Goal: Find specific page/section: Find specific page/section

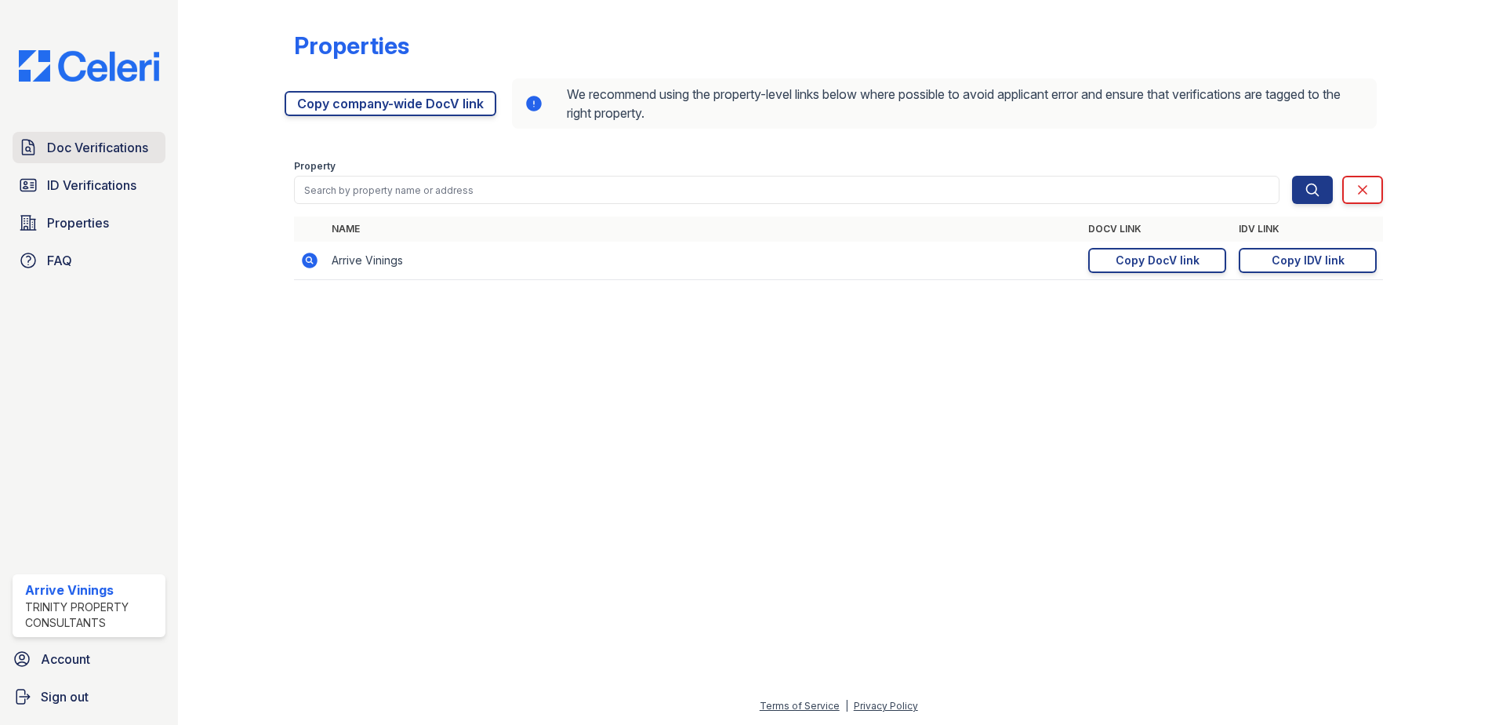
click at [63, 147] on span "Doc Verifications" at bounding box center [97, 147] width 101 height 19
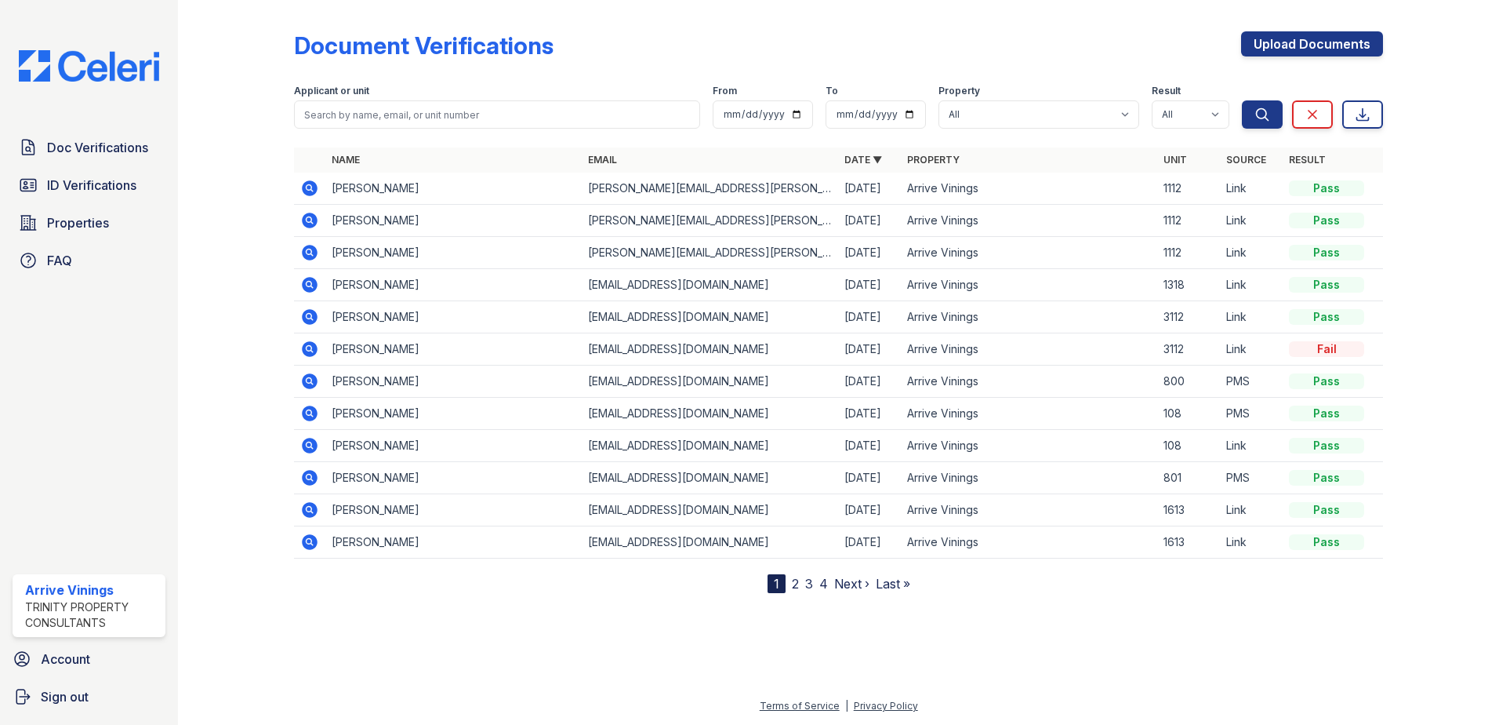
click at [310, 183] on icon at bounding box center [310, 188] width 16 height 16
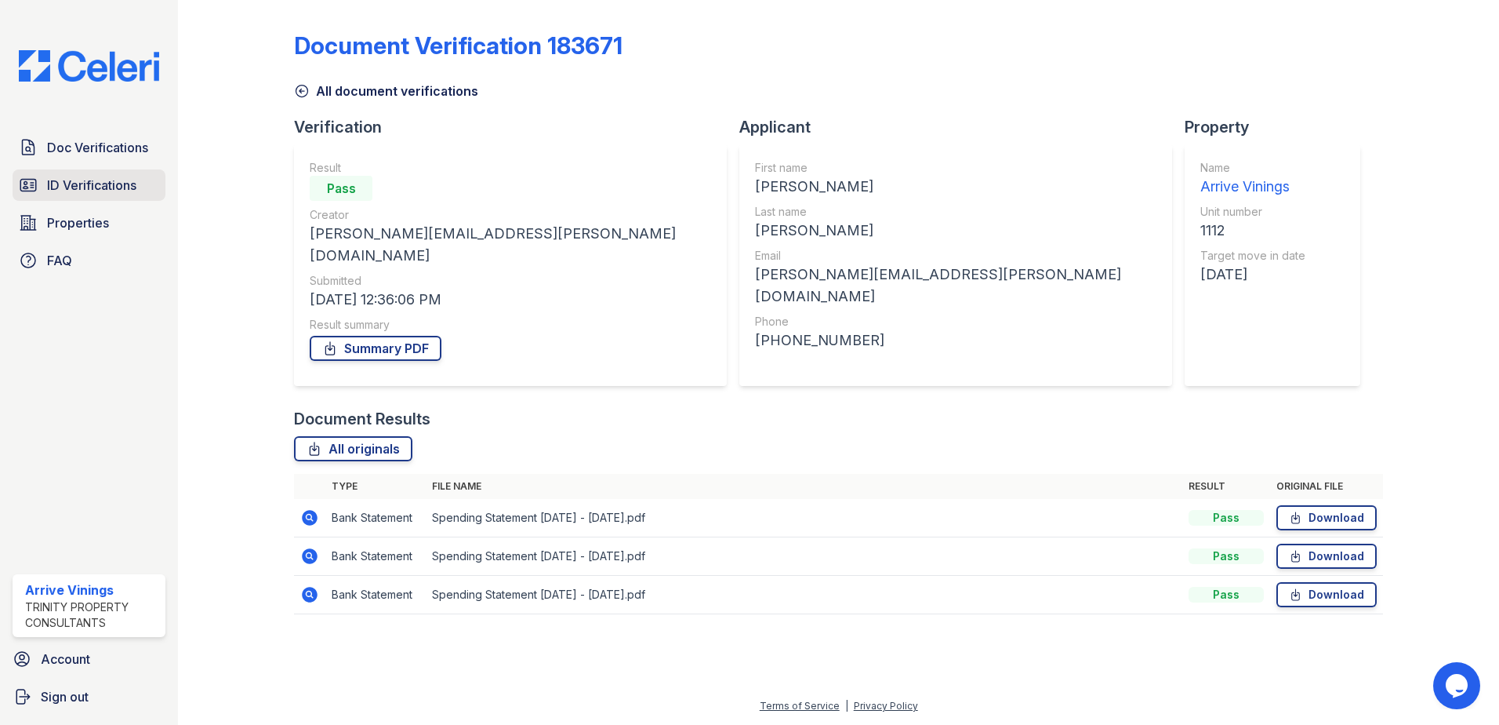
click at [99, 193] on span "ID Verifications" at bounding box center [91, 185] width 89 height 19
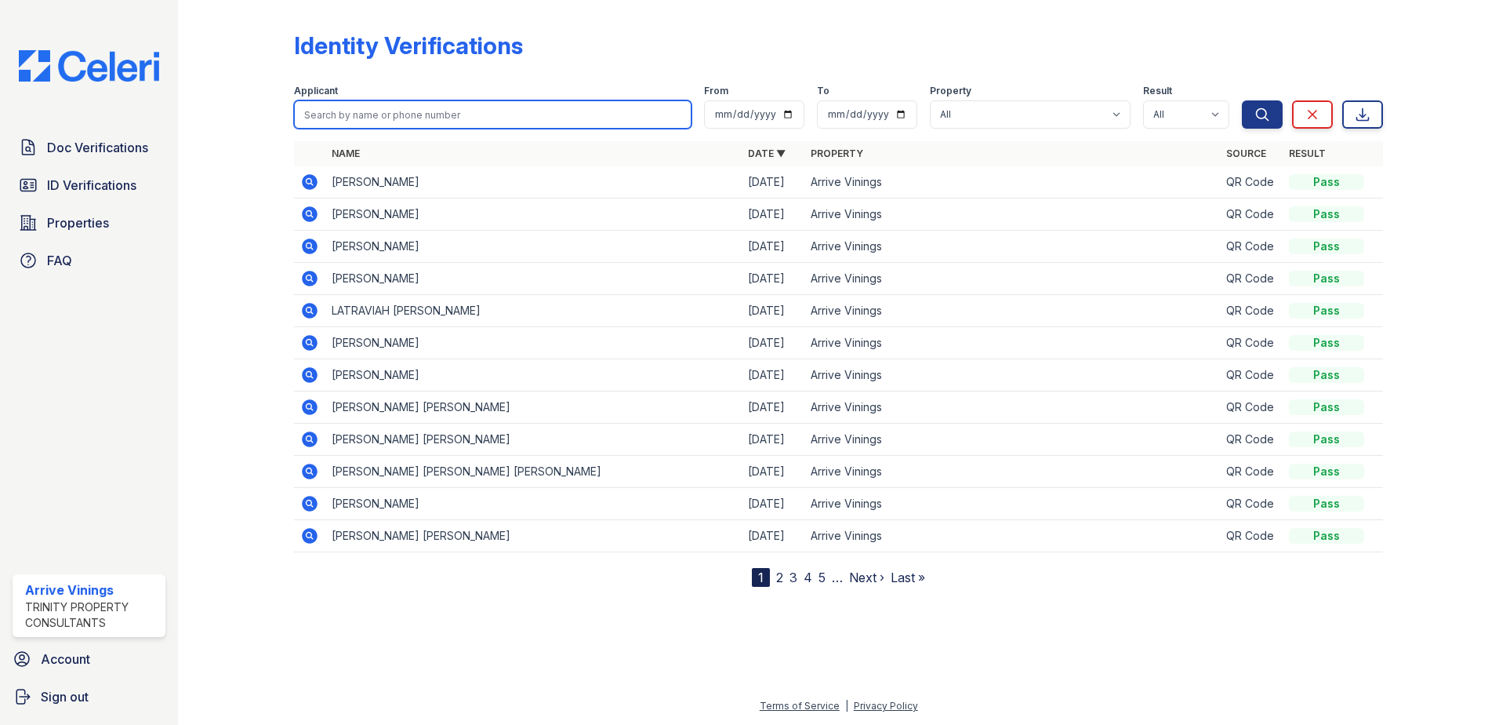
click at [375, 114] on input "search" at bounding box center [493, 114] width 398 height 28
type input "[PERSON_NAME]"
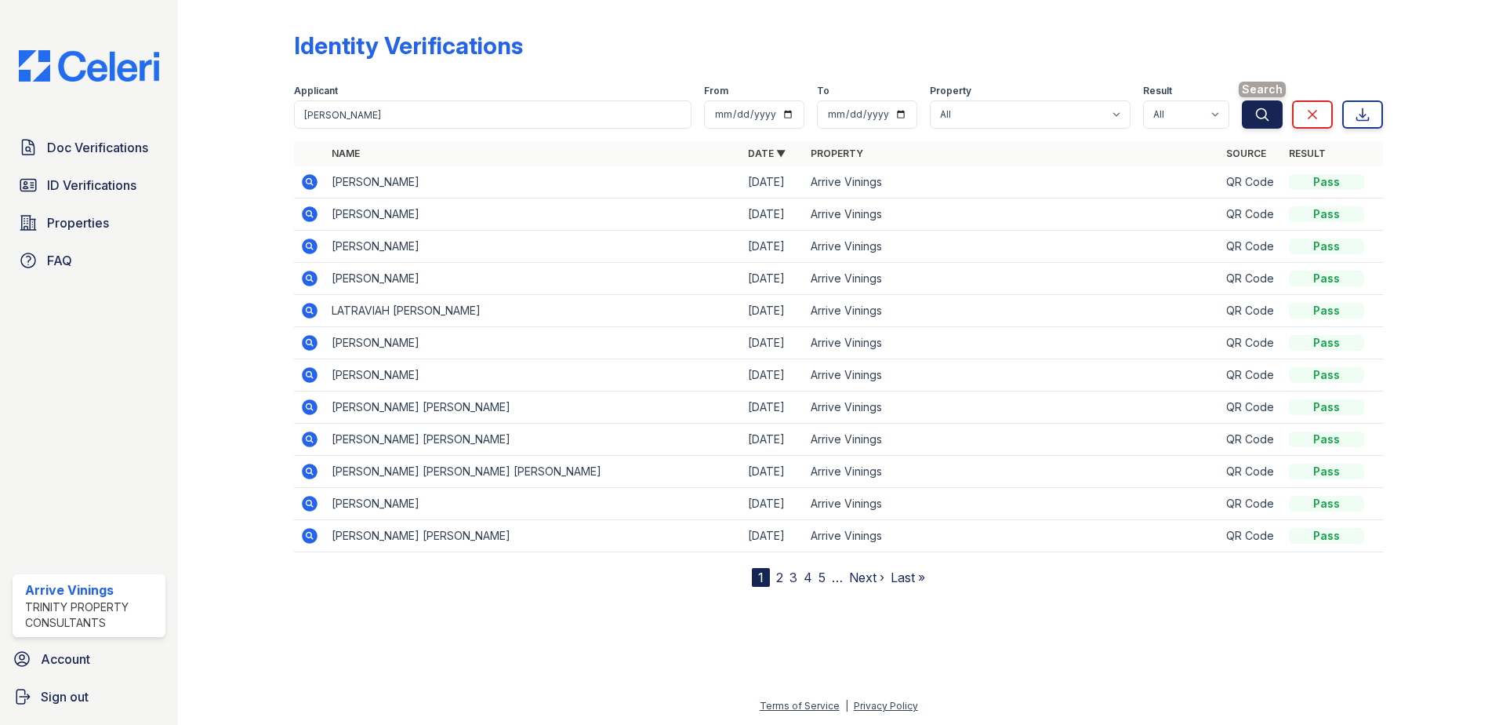
click at [1249, 122] on button "Search" at bounding box center [1262, 114] width 41 height 28
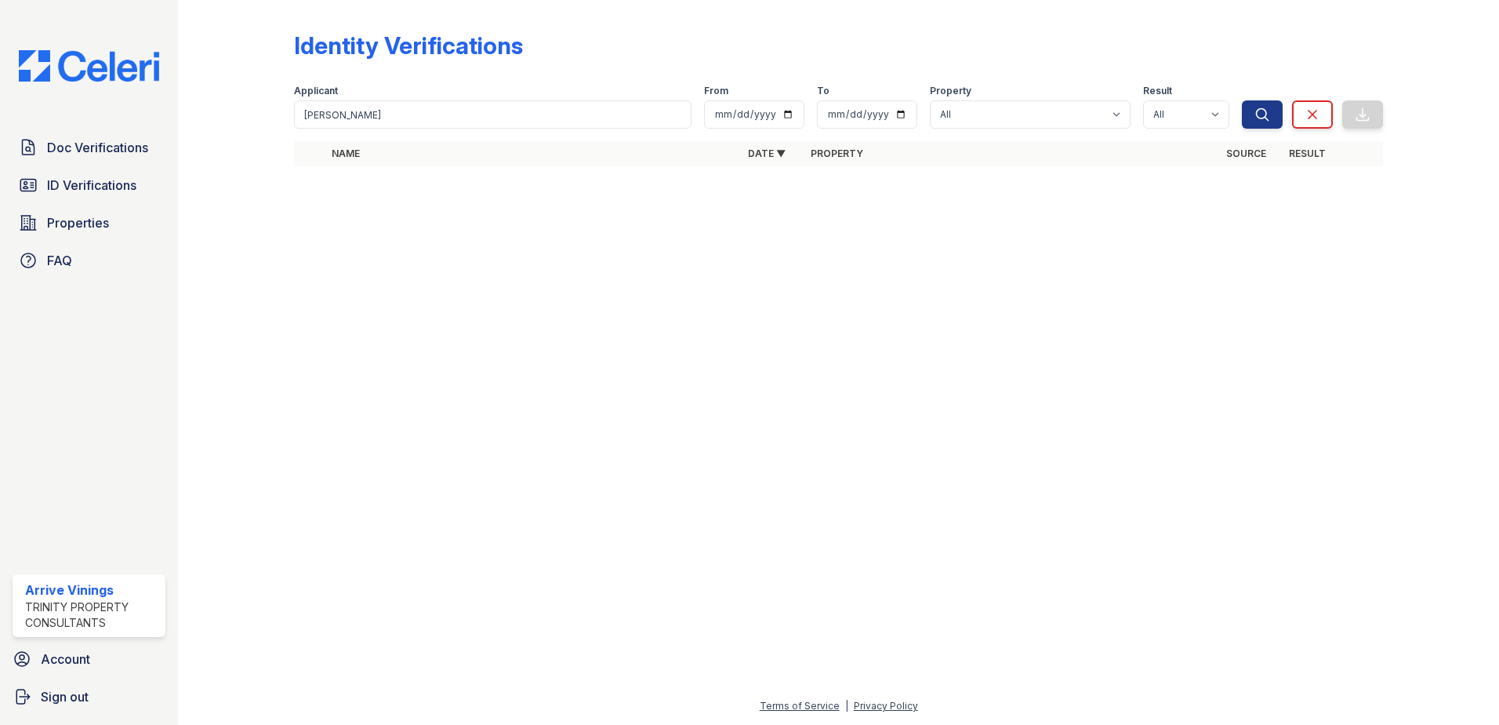
click at [1250, 122] on button "Search" at bounding box center [1262, 114] width 41 height 28
click at [85, 150] on span "Doc Verifications" at bounding box center [97, 147] width 101 height 19
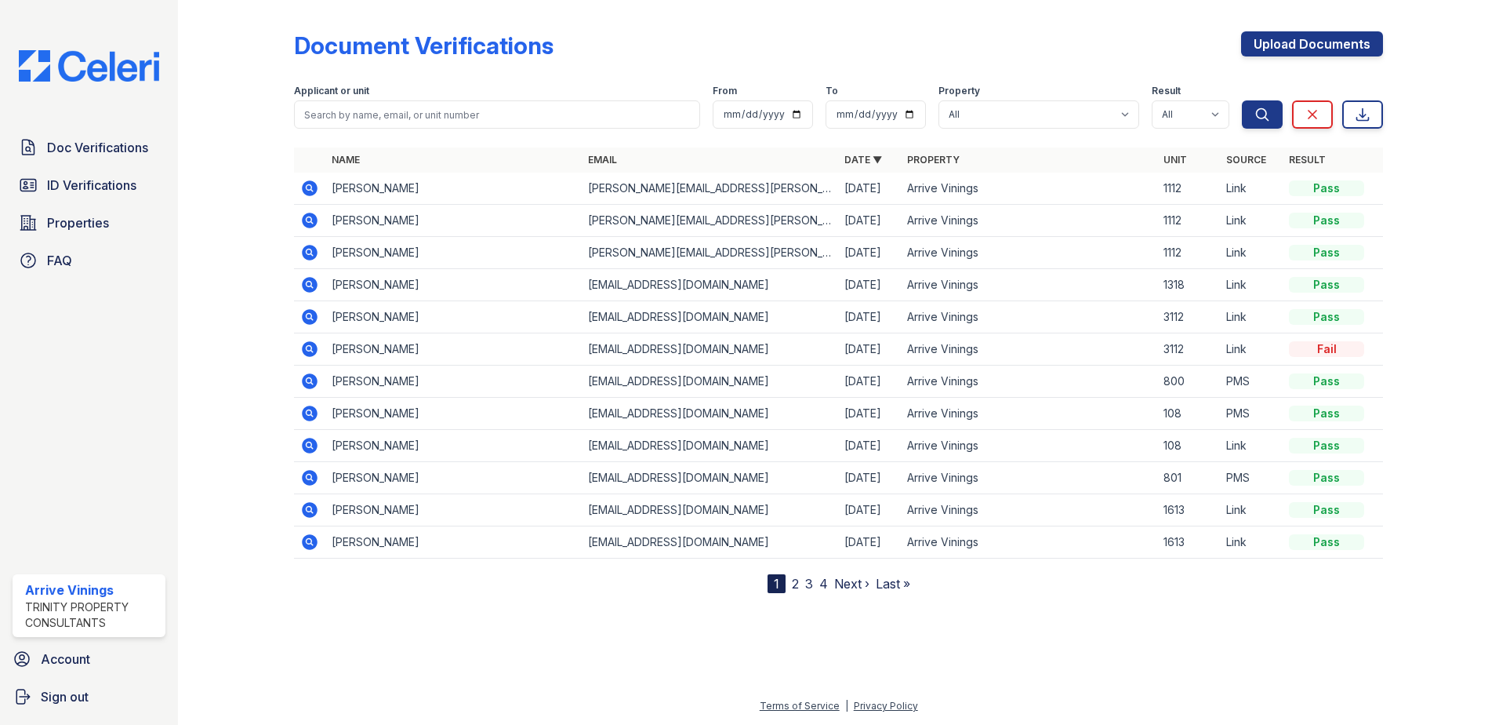
click at [359, 223] on td "[PERSON_NAME]" at bounding box center [453, 221] width 256 height 32
click at [314, 219] on icon at bounding box center [310, 220] width 16 height 16
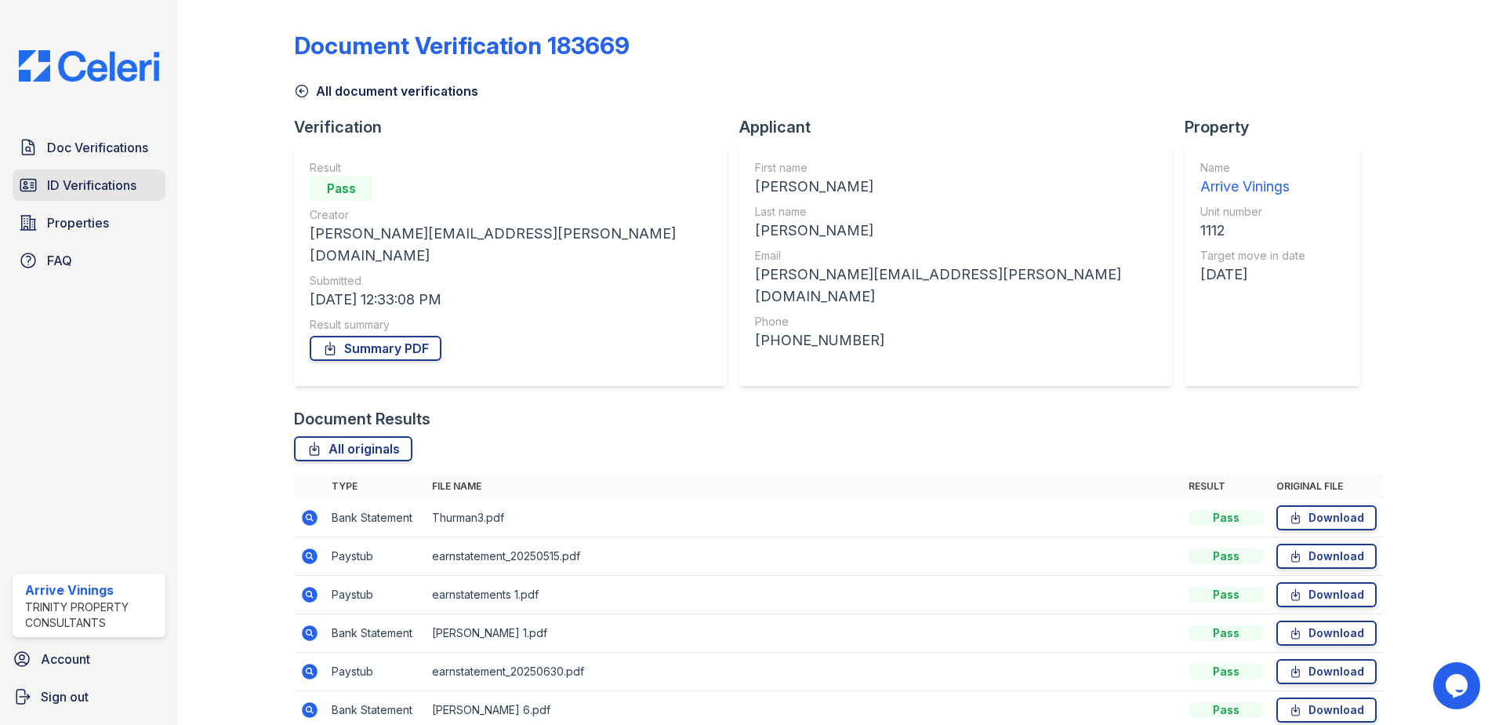
click at [111, 187] on span "ID Verifications" at bounding box center [91, 185] width 89 height 19
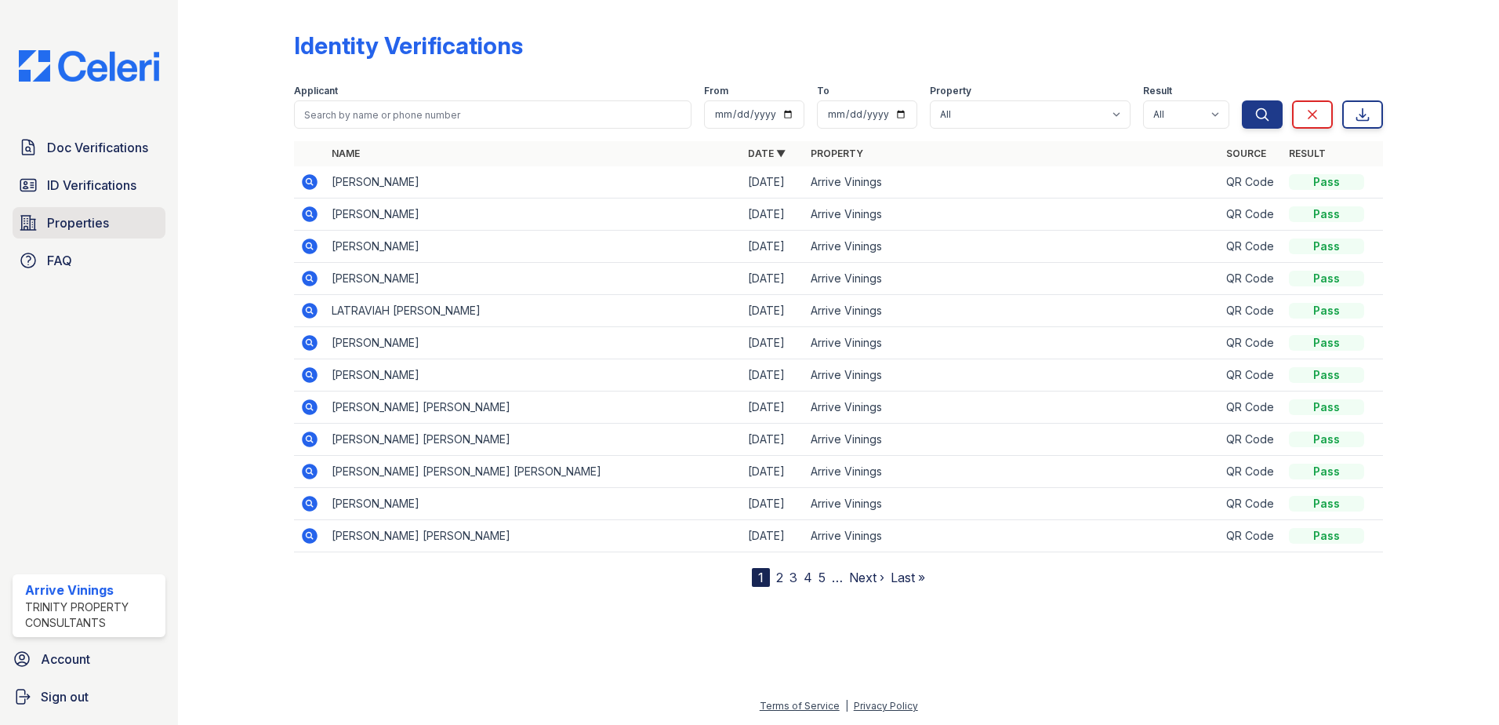
click at [83, 231] on span "Properties" at bounding box center [78, 222] width 62 height 19
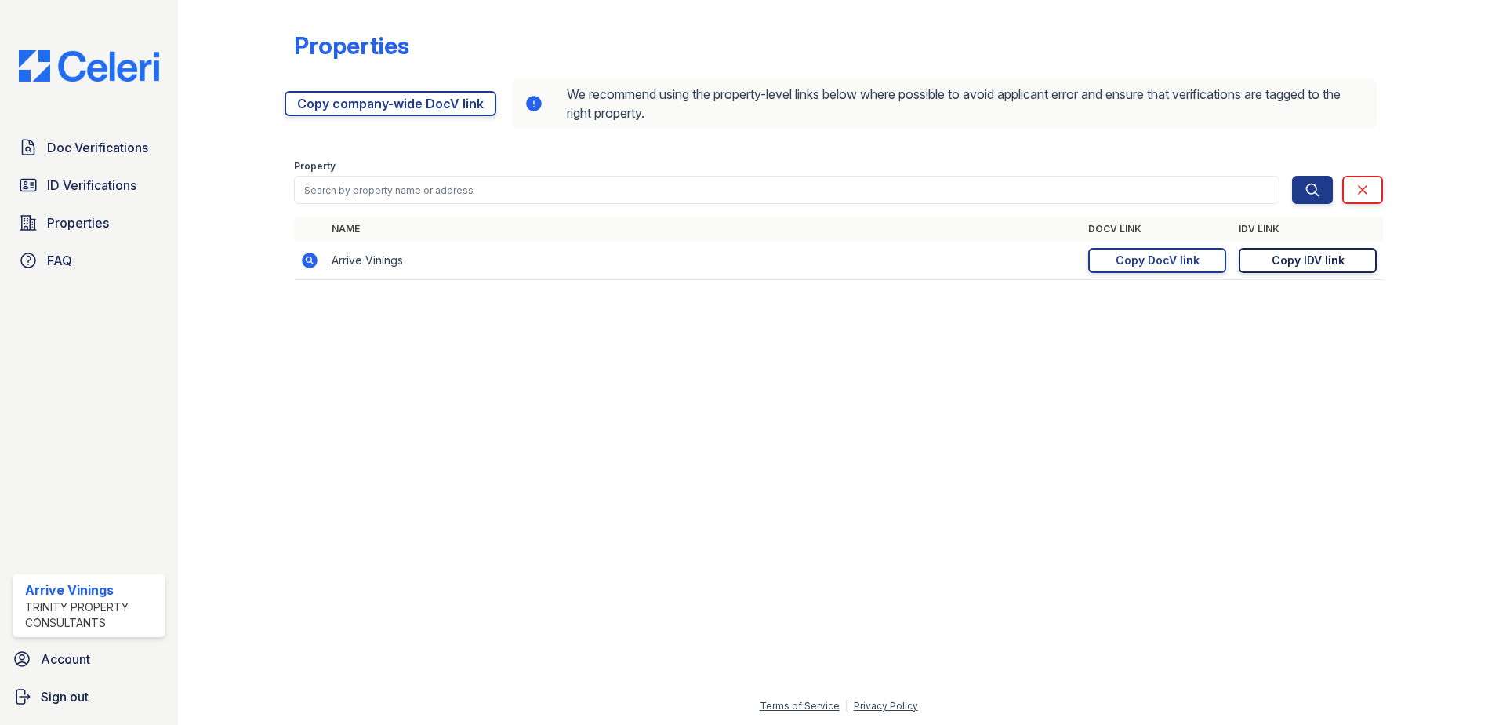
click at [1292, 257] on div "Copy IDV link" at bounding box center [1308, 260] width 73 height 16
